Goal: Navigation & Orientation: Find specific page/section

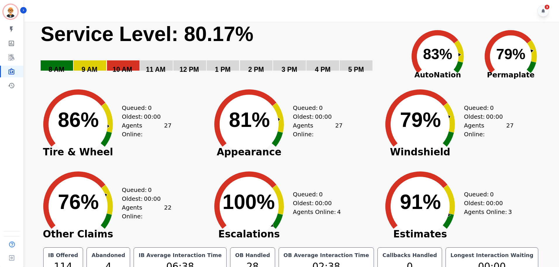
click at [58, 14] on div "3" at bounding box center [292, 11] width 537 height 22
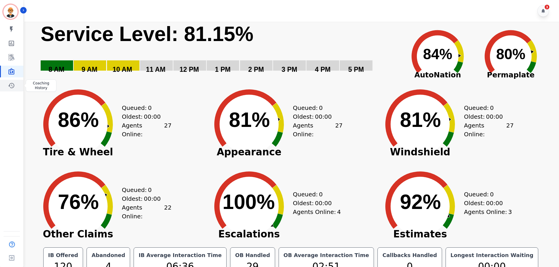
click at [19, 84] on link "Sidebar" at bounding box center [12, 86] width 23 height 12
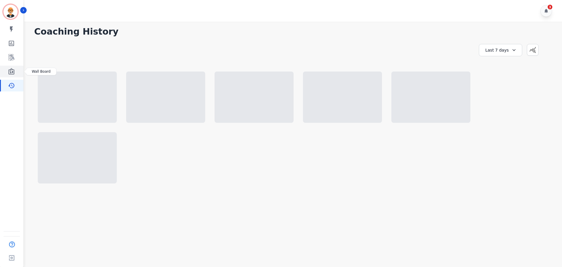
click at [11, 72] on icon "Sidebar" at bounding box center [11, 71] width 6 height 6
